Goal: Task Accomplishment & Management: Manage account settings

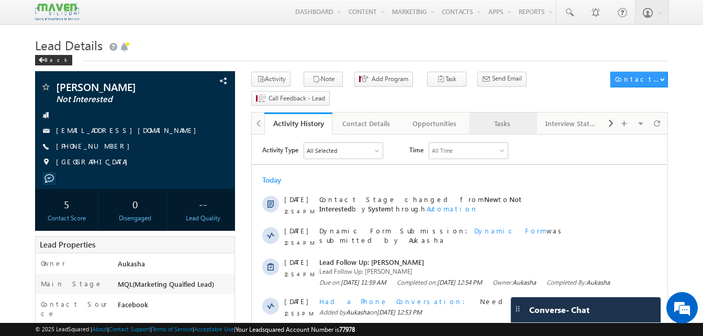
click at [491, 117] on div "Tasks" at bounding box center [503, 123] width 50 height 13
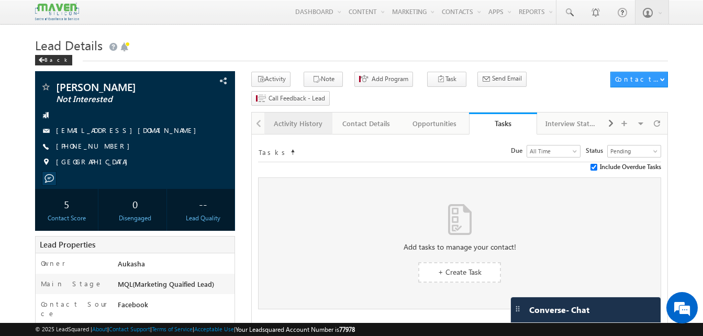
click at [304, 117] on div "Activity History" at bounding box center [298, 123] width 50 height 13
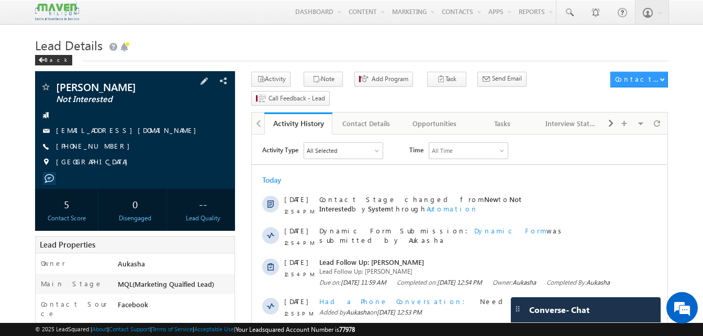
drag, startPoint x: 117, startPoint y: 147, endPoint x: 107, endPoint y: 147, distance: 9.4
click at [107, 147] on div "+91-7483170586" at bounding box center [135, 146] width 190 height 10
copy div "+91-7483170586"
drag, startPoint x: 158, startPoint y: 87, endPoint x: 58, endPoint y: 84, distance: 100.6
click at [58, 84] on span "MALLAPPA BAGOJI" at bounding box center [117, 87] width 123 height 10
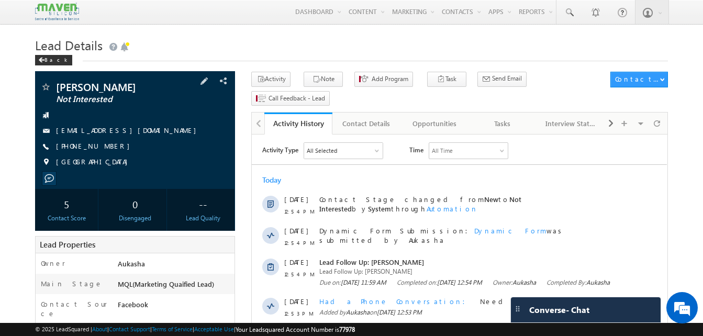
copy span "MALLAPPA BAGOJI"
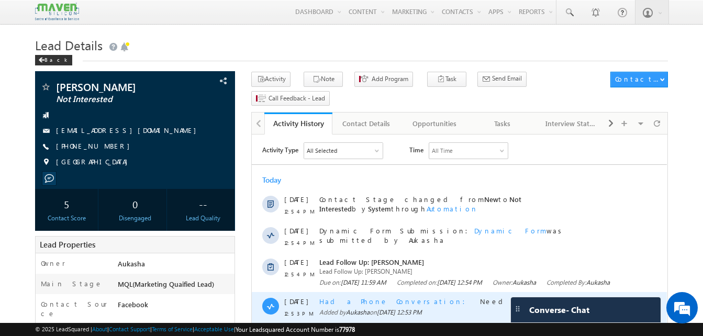
click at [375, 306] on span "Had a Phone Conversation" at bounding box center [395, 301] width 152 height 9
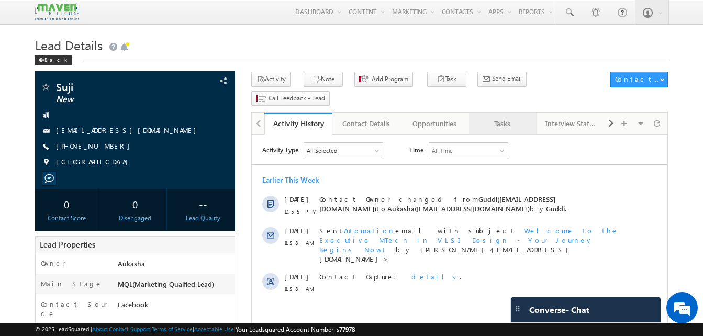
click at [505, 117] on div "Tasks" at bounding box center [503, 123] width 50 height 13
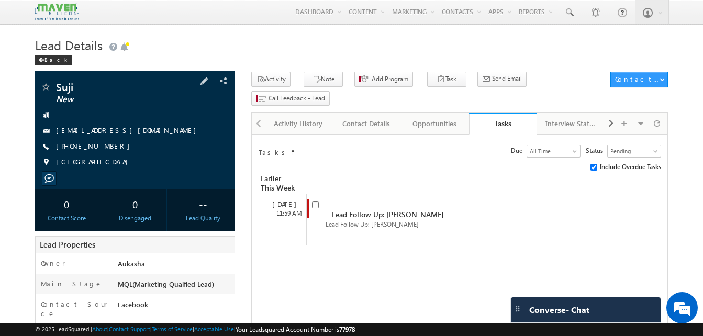
drag, startPoint x: 114, startPoint y: 148, endPoint x: 106, endPoint y: 149, distance: 7.9
click at [106, 149] on div "+91-8807946286" at bounding box center [135, 146] width 190 height 10
copy div "+91-8807946286"
click at [315, 202] on input "checkbox" at bounding box center [315, 205] width 7 height 7
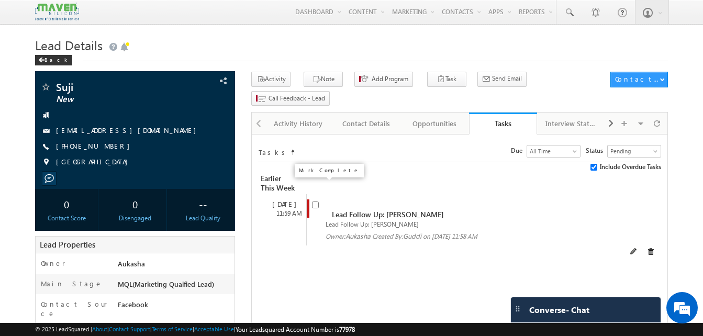
checkbox input "false"
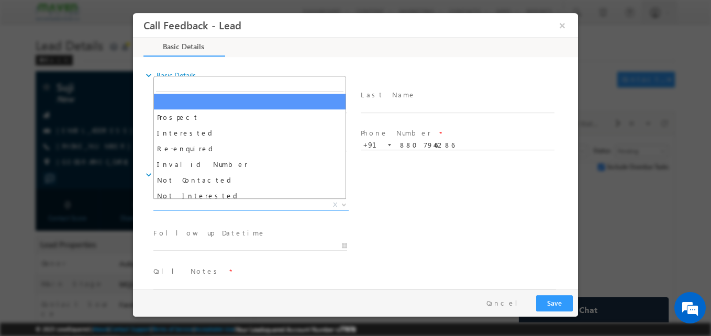
click at [263, 201] on span "X" at bounding box center [250, 205] width 195 height 10
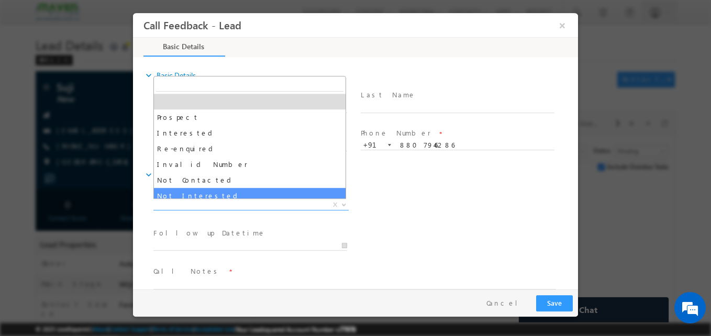
select select "Not Interested"
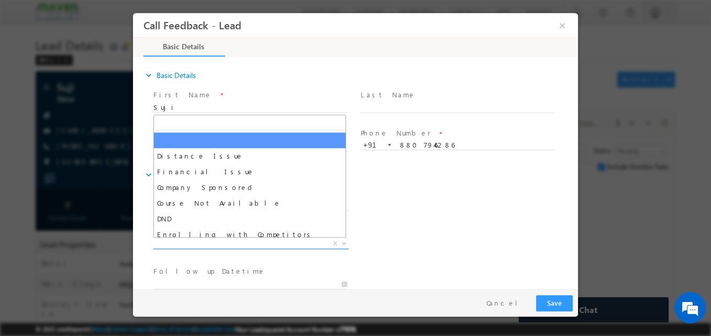
click at [264, 243] on span "X" at bounding box center [250, 244] width 195 height 10
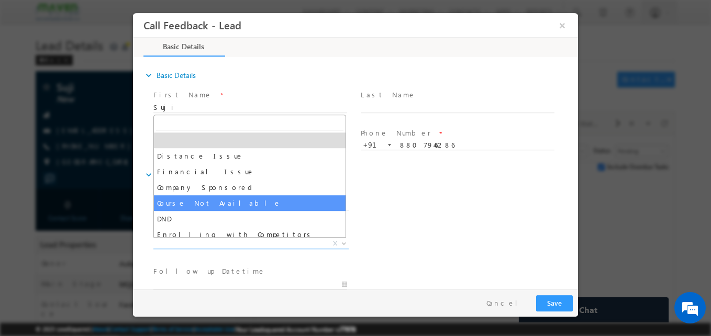
scroll to position [21, 0]
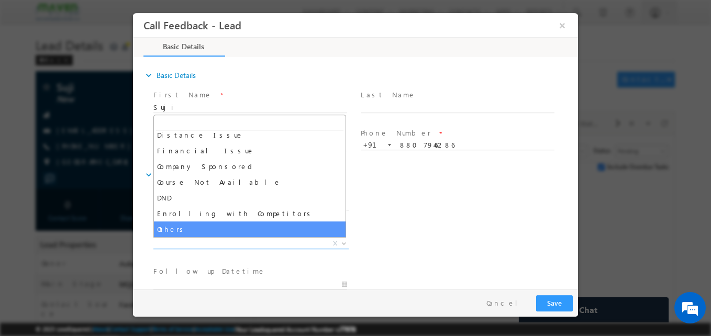
select select "Others"
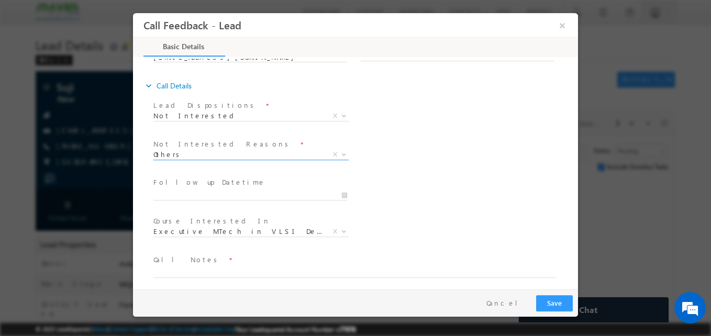
scroll to position [94, 0]
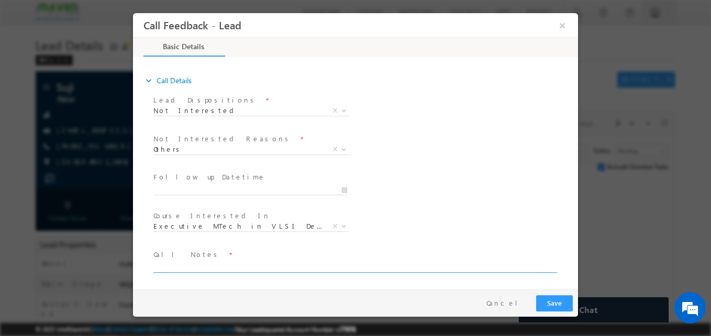
click at [178, 267] on textarea at bounding box center [354, 267] width 403 height 12
type textarea "Disconnected"
click at [557, 297] on button "Save" at bounding box center [554, 303] width 37 height 16
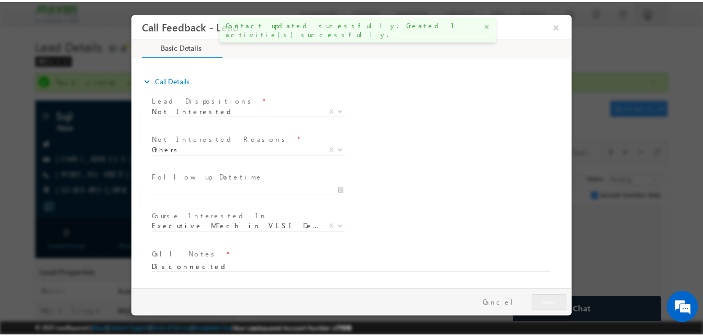
scroll to position [0, 0]
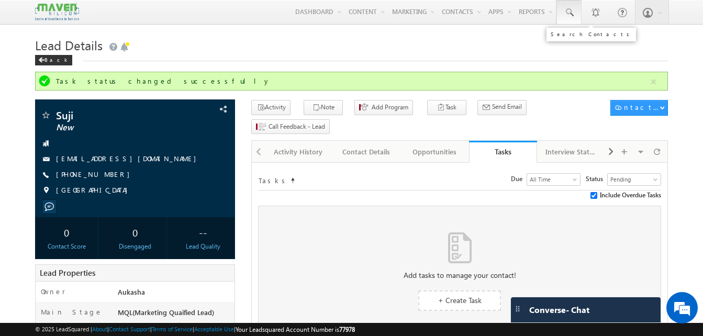
click at [562, 10] on link at bounding box center [569, 12] width 25 height 24
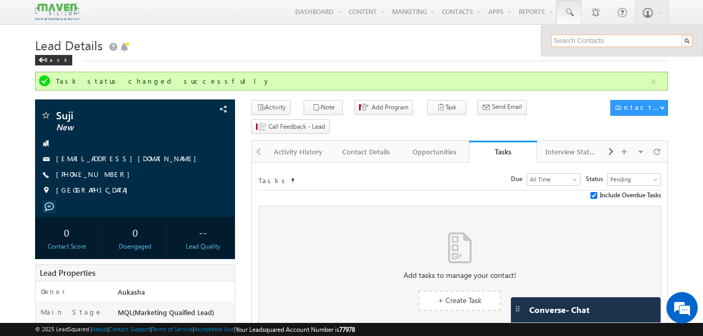
click at [589, 42] on input "text" at bounding box center [622, 41] width 142 height 13
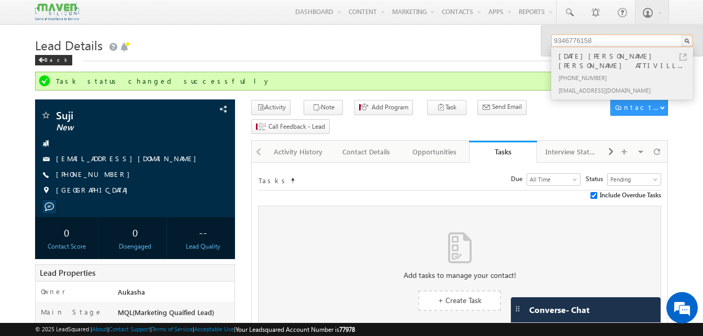
type input "9346776158"
click at [662, 61] on div "RAJA SEKHAR VARDAN ATTIVILL..." at bounding box center [627, 60] width 140 height 21
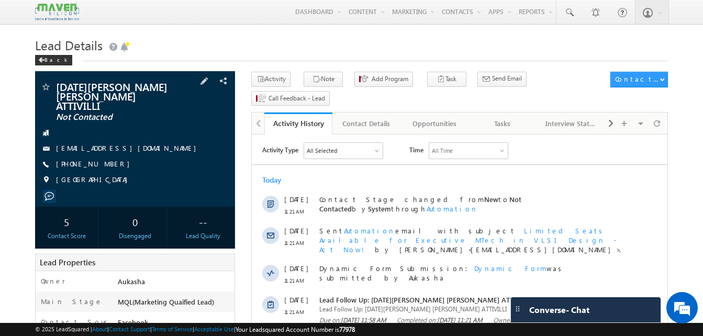
click at [106, 159] on div "[PHONE_NUMBER]" at bounding box center [135, 164] width 190 height 10
copy div "[PHONE_NUMBER]"
click at [496, 117] on div "Tasks" at bounding box center [503, 123] width 50 height 13
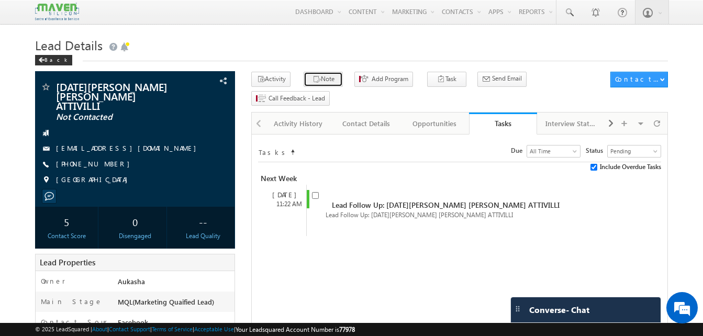
click at [316, 78] on button "Note" at bounding box center [323, 79] width 39 height 15
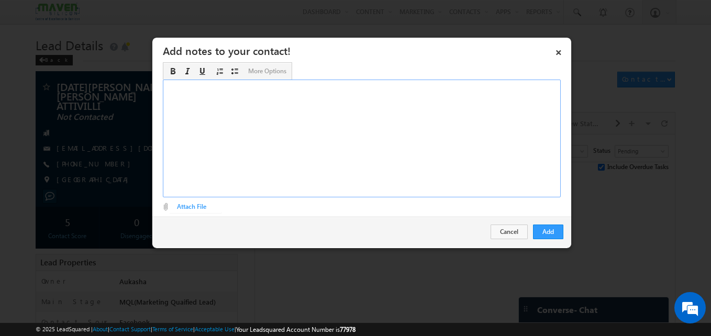
click at [308, 108] on div "Rich Text Editor, Description-inline-editor-div" at bounding box center [362, 139] width 398 height 118
click at [553, 238] on button "Add" at bounding box center [548, 232] width 30 height 15
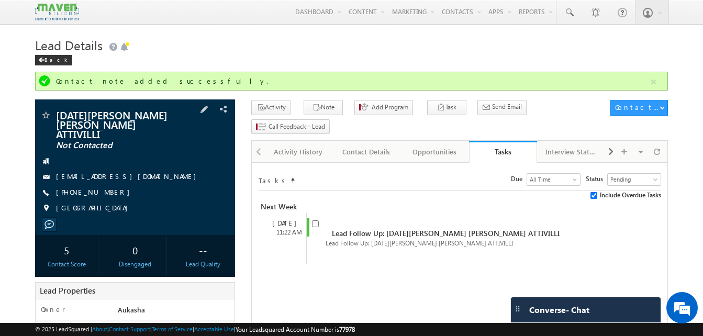
drag, startPoint x: 115, startPoint y: 182, endPoint x: 107, endPoint y: 183, distance: 7.4
click at [107, 187] on div "+91-9346776158" at bounding box center [135, 192] width 190 height 10
copy div "+91-9346776158"
click at [299, 146] on div "Activity History" at bounding box center [298, 152] width 50 height 13
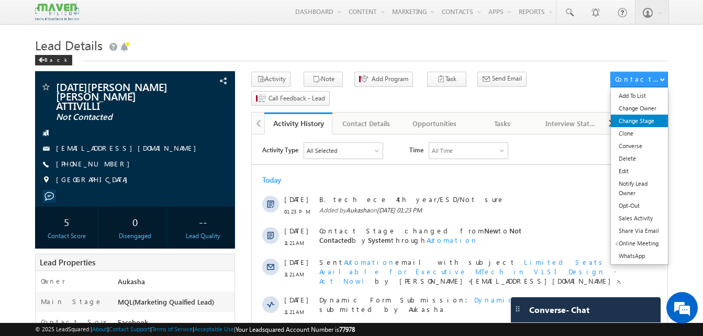
click at [636, 127] on link "Change Stage" at bounding box center [639, 121] width 57 height 13
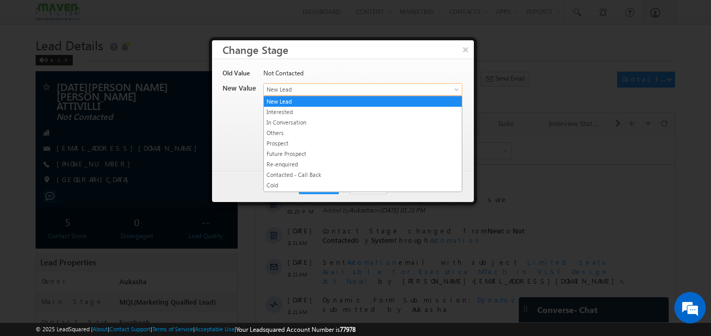
click at [338, 91] on span "New Lead" at bounding box center [345, 89] width 163 height 9
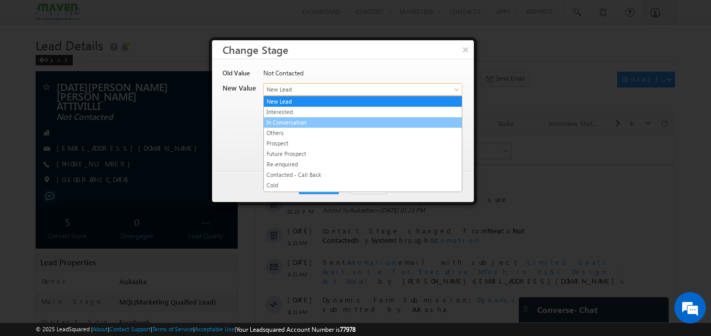
click at [321, 124] on link "In Conversation" at bounding box center [363, 122] width 198 height 9
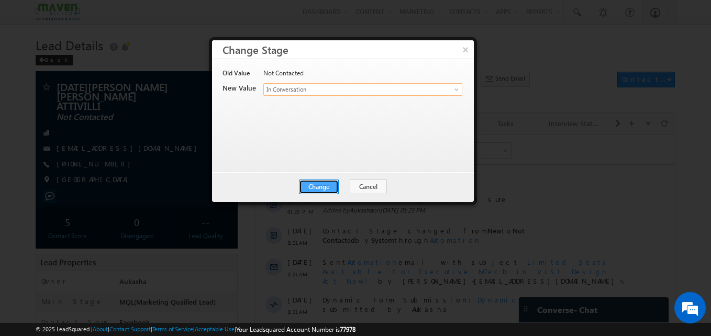
click at [315, 184] on button "Change" at bounding box center [319, 187] width 40 height 15
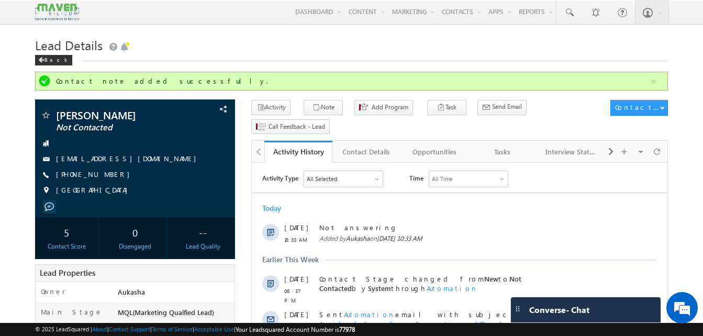
click at [258, 52] on h1 "Lead Details" at bounding box center [351, 44] width 633 height 20
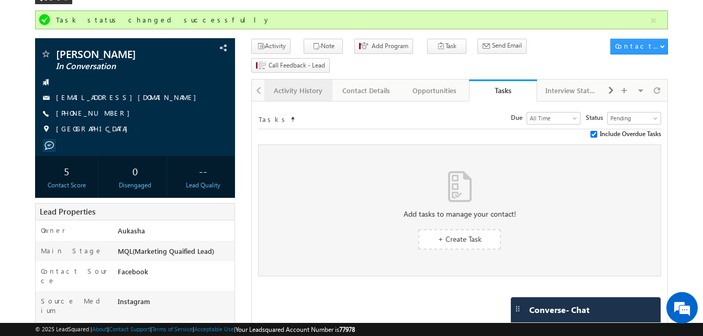
click at [314, 84] on div "Activity History" at bounding box center [298, 90] width 50 height 13
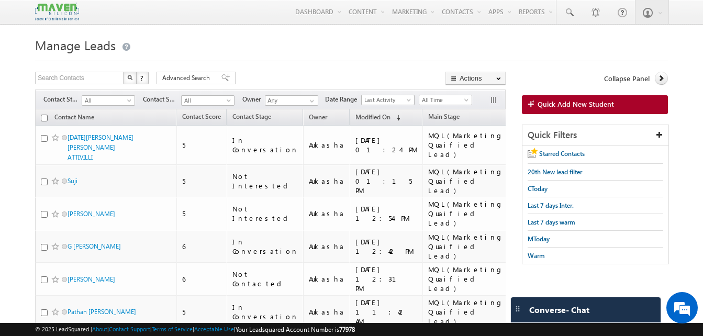
click at [278, 52] on h1 "Manage Leads" at bounding box center [351, 44] width 633 height 20
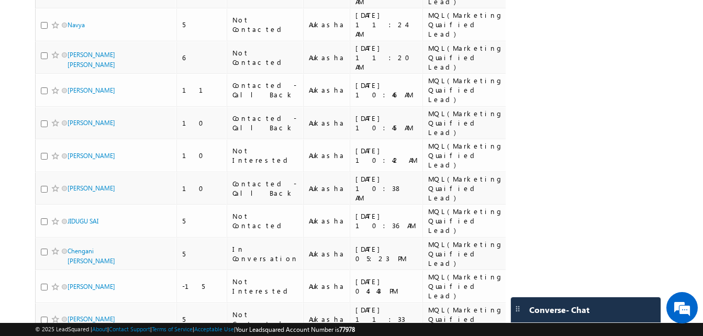
scroll to position [474, 0]
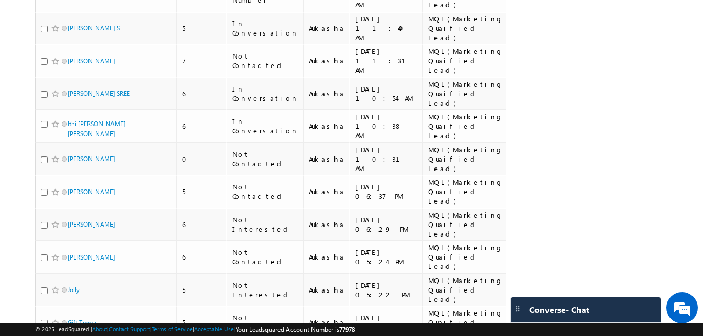
scroll to position [0, 0]
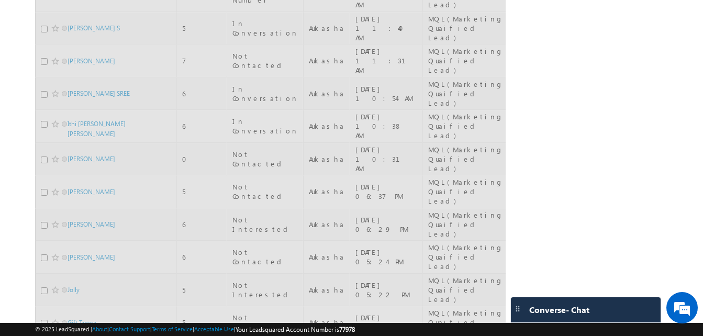
scroll to position [470, 0]
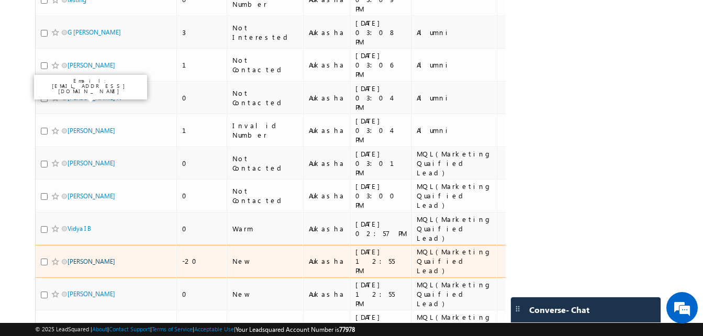
click at [78, 258] on link "vamsi" at bounding box center [92, 262] width 48 height 8
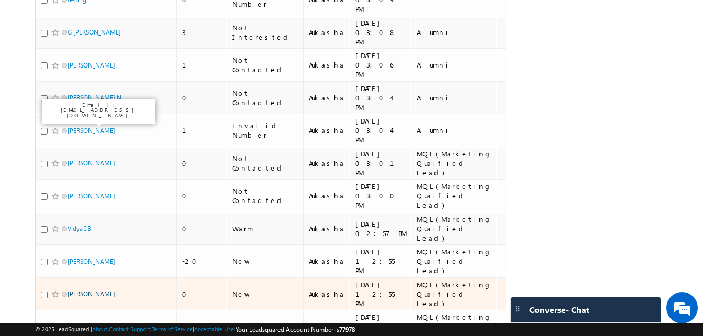
click at [85, 290] on link "Kotte rajesh" at bounding box center [92, 294] width 48 height 8
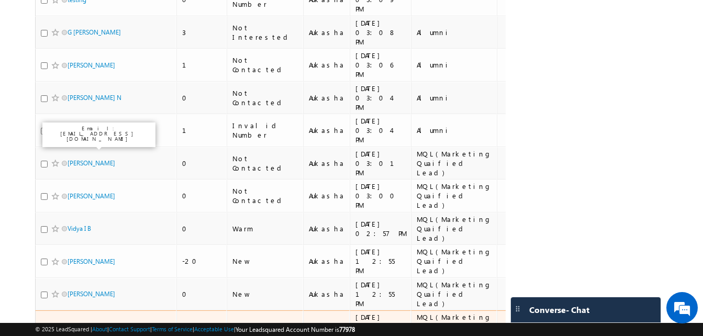
click at [91, 323] on link "[PERSON_NAME]" at bounding box center [92, 327] width 48 height 8
